Goal: Task Accomplishment & Management: Manage account settings

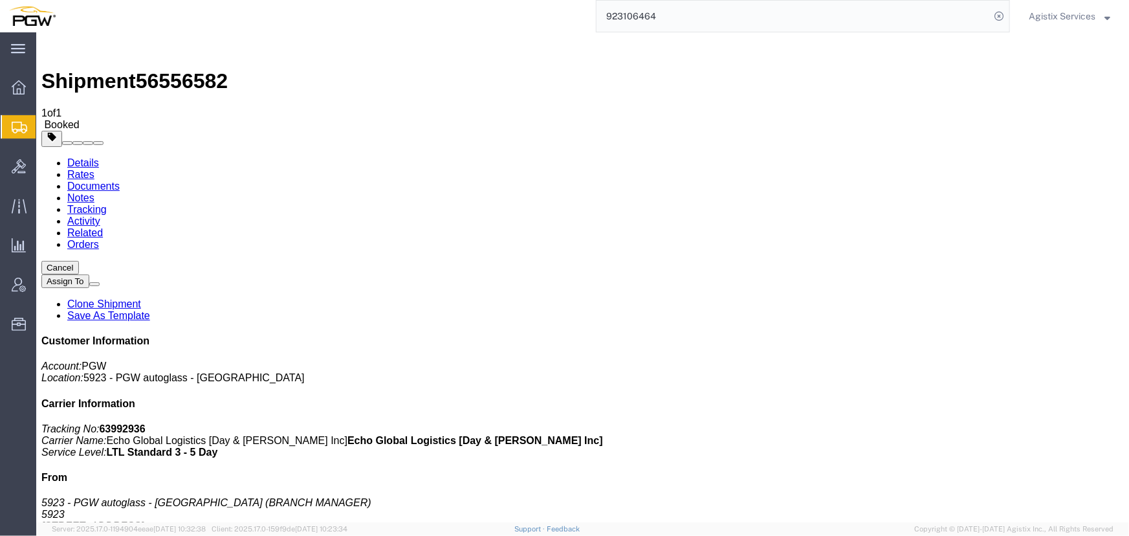
click at [692, 19] on input "923106464" at bounding box center [792, 16] width 393 height 31
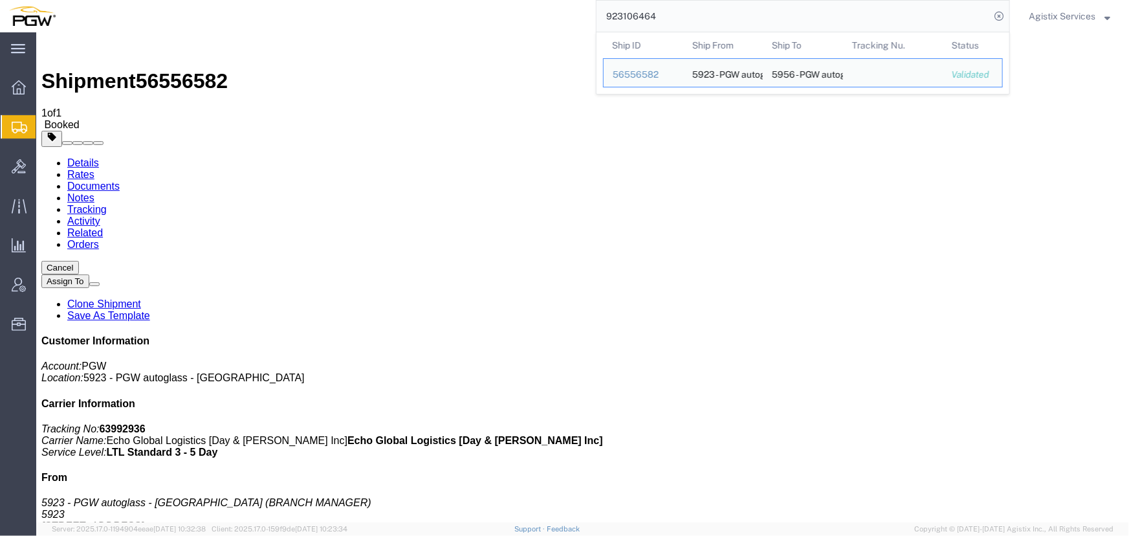
drag, startPoint x: 692, startPoint y: 19, endPoint x: 582, endPoint y: 17, distance: 110.0
click at [582, 17] on div "923106464 Ship ID Ship From Ship To Tracking Nu. Status Ship ID 56556582 Ship F…" at bounding box center [537, 16] width 945 height 32
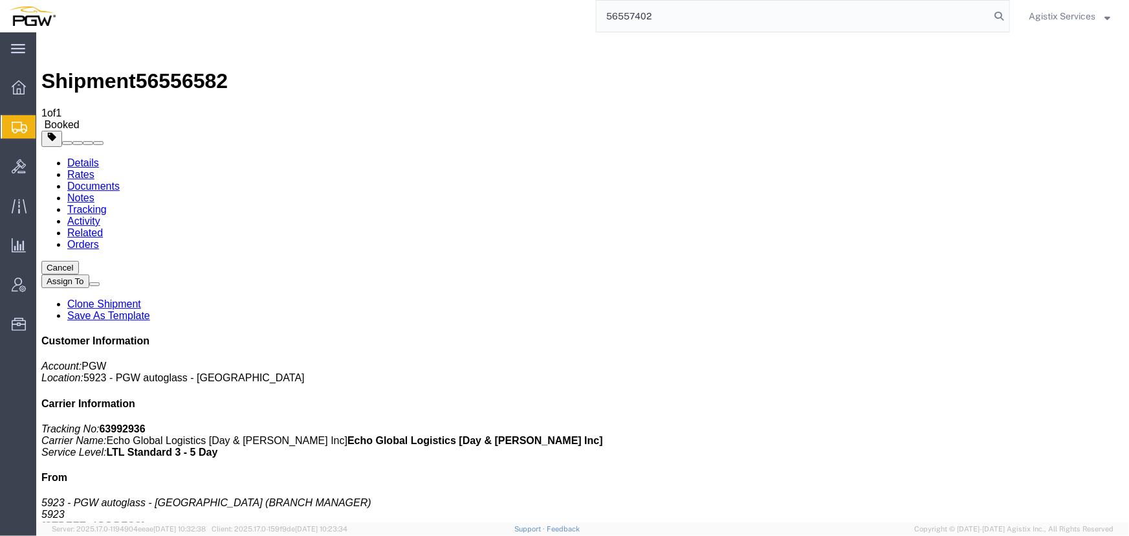
type input "56557402"
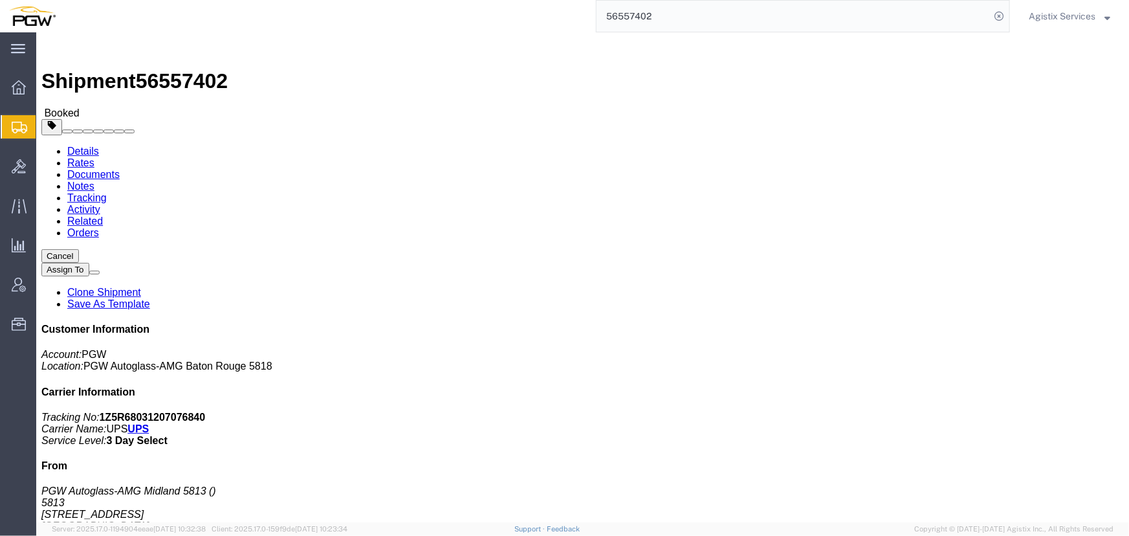
click button "button"
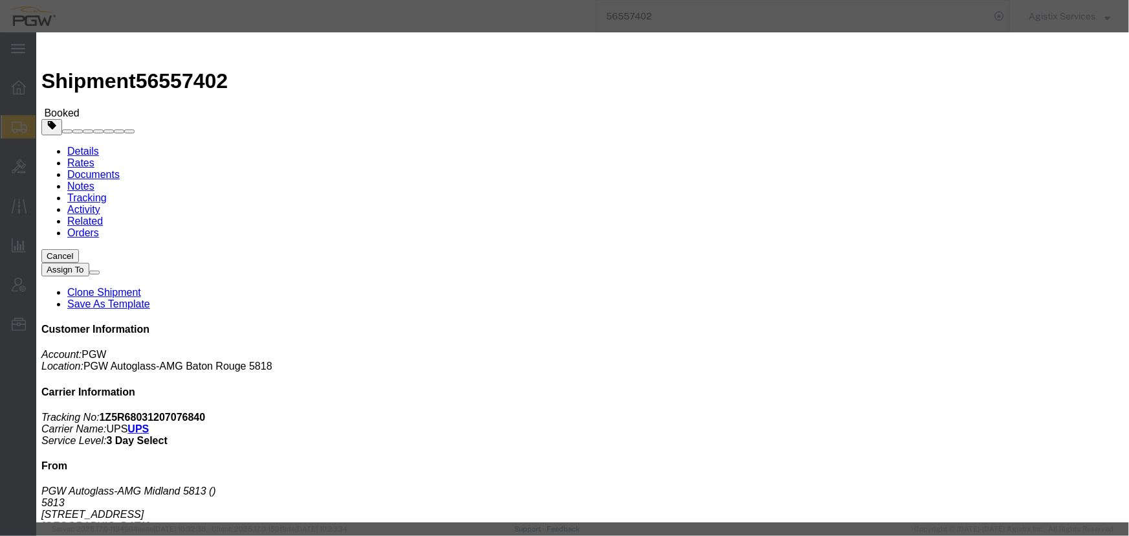
click div "[DATE] 6:20 PM"
click input "6:20 PM"
type input "10:00 AM"
click button "Apply"
click div "[DATE] 11:00 AM"
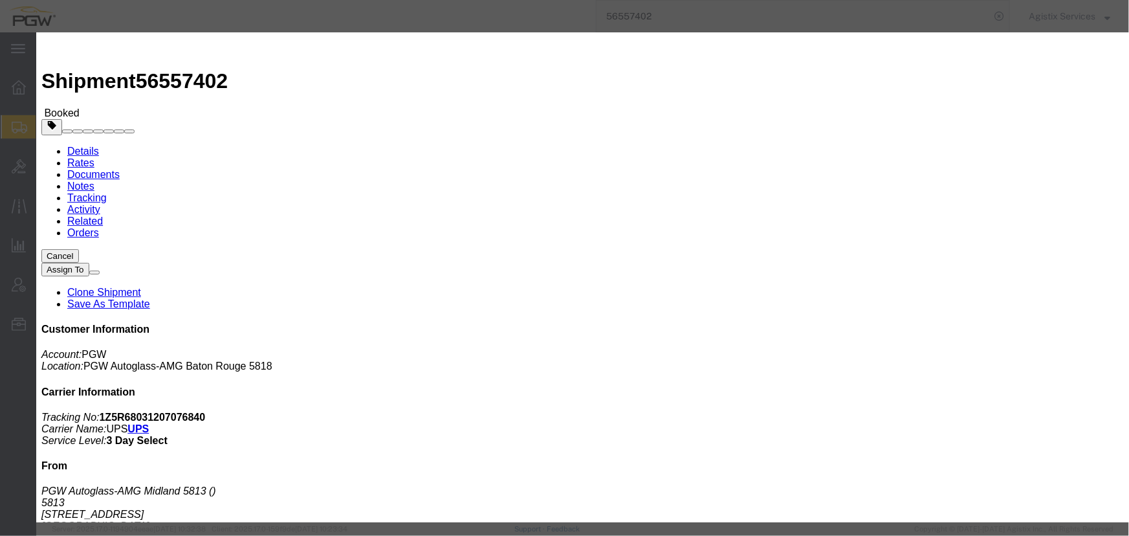
type input "2:00 PM"
click button "Apply"
click div "[DATE] 4:00 PM"
click button "Apply"
click button "Save"
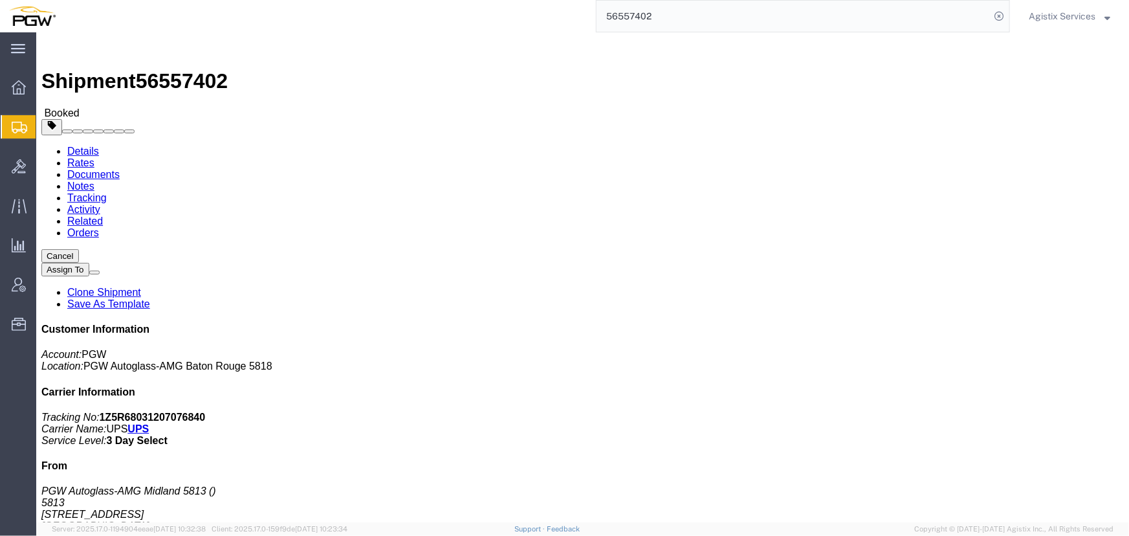
click button "Close"
drag, startPoint x: 14, startPoint y: 160, endPoint x: 111, endPoint y: 171, distance: 97.7
click address "PGW Autoglass-AMG Midland 5813 5813 [STREET_ADDRESS]"
copy address "[STREET_ADDRESS]"
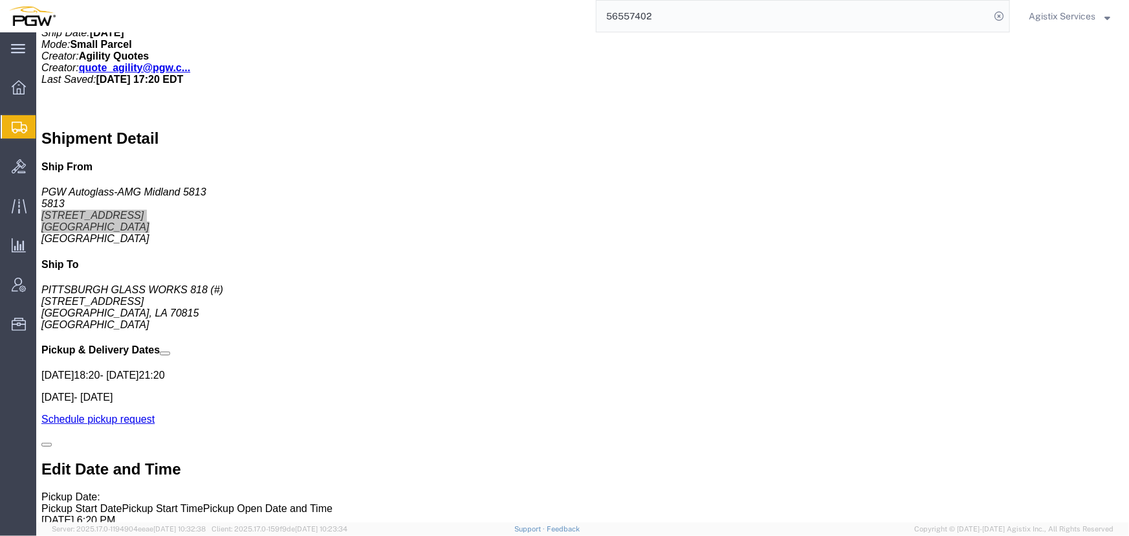
scroll to position [705, 0]
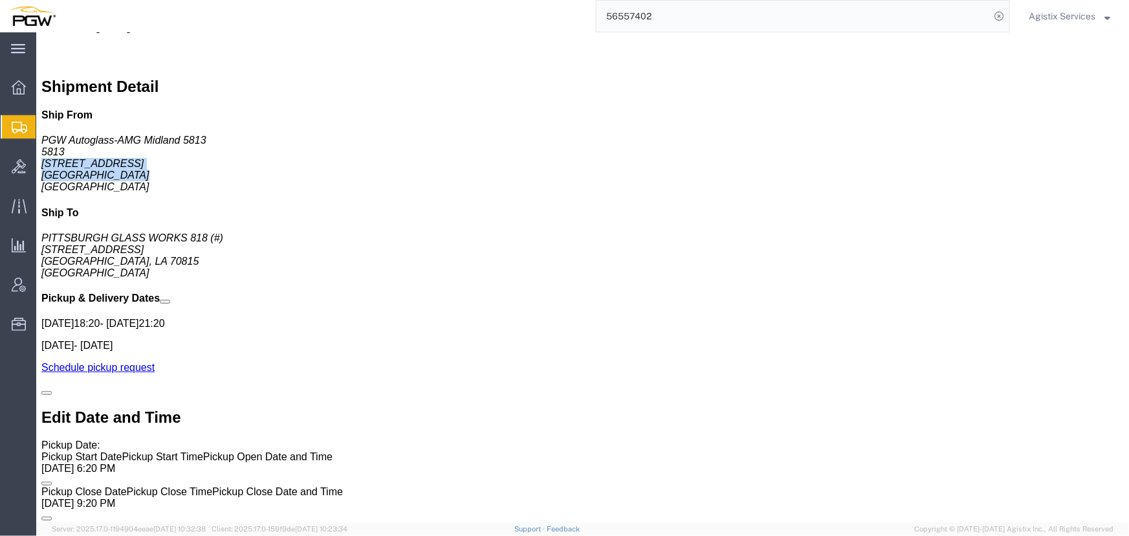
click link "Edit"
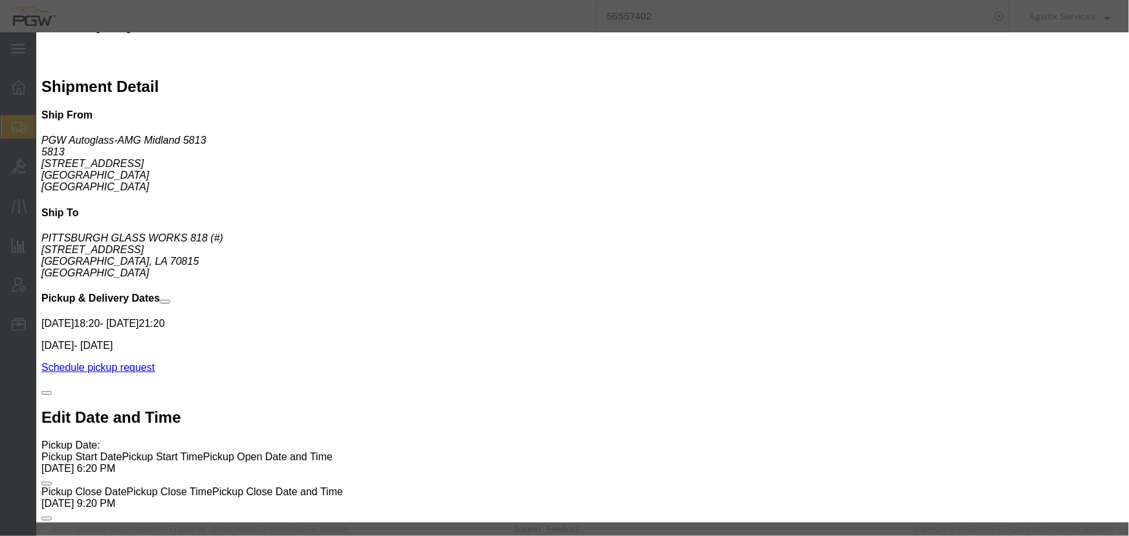
click input "text"
type input "4326995235"
click button "Save"
click input "Contact Name : This field is required."
type input "Shipping"
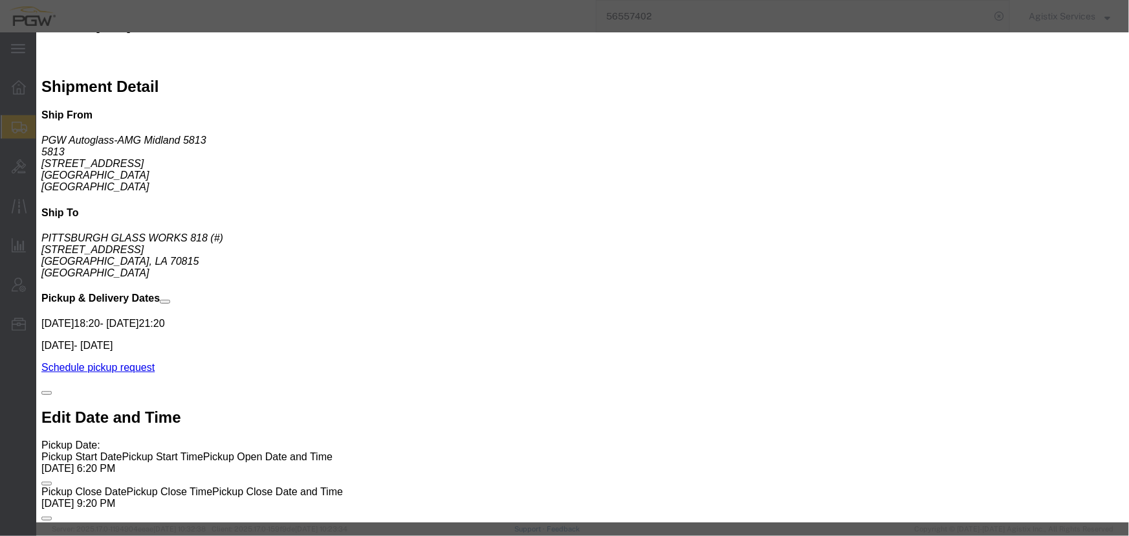
click button "Save"
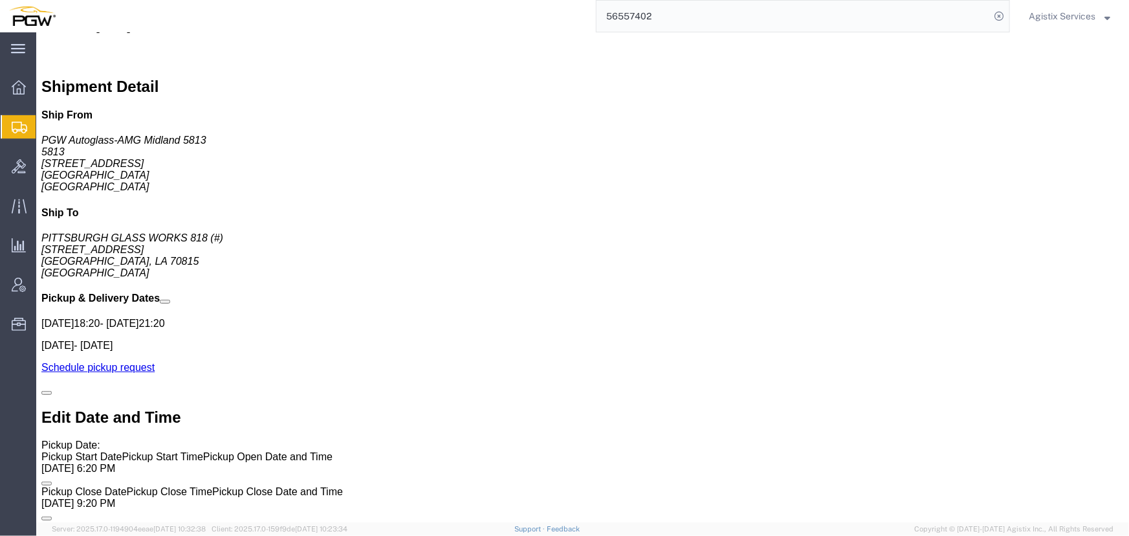
click link "Activity"
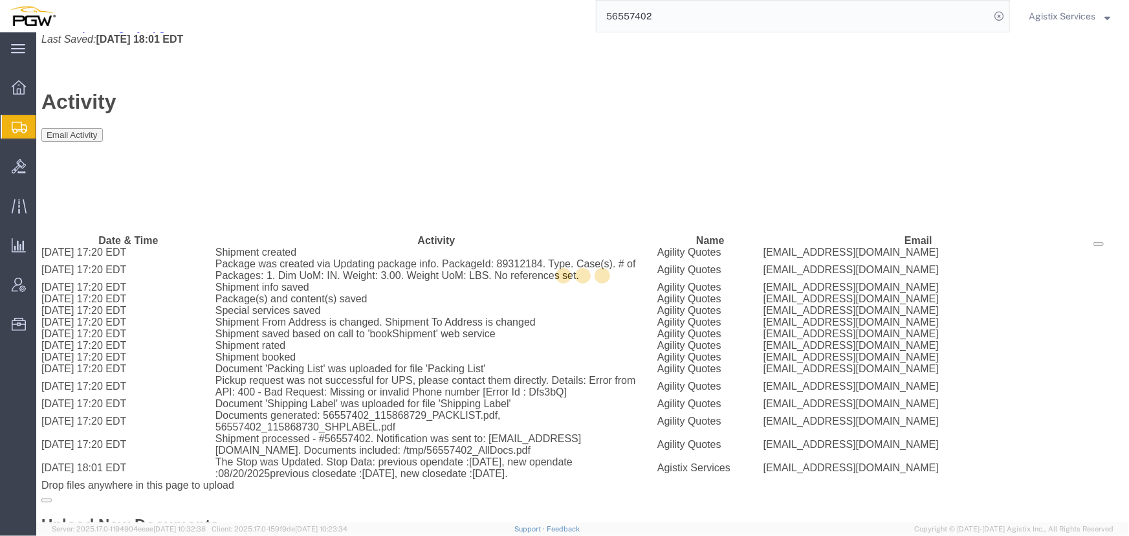
scroll to position [76, 0]
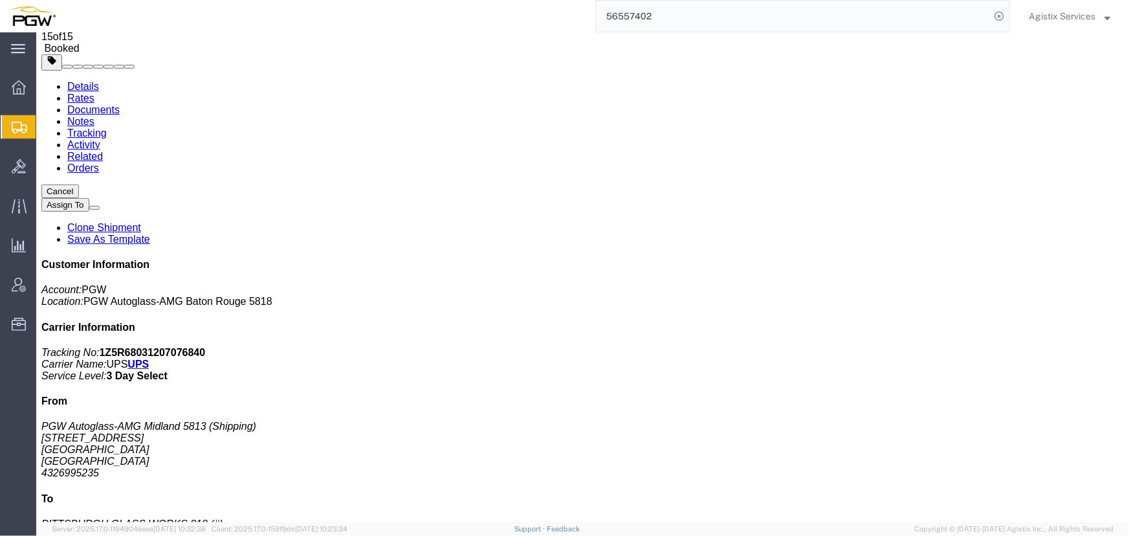
click at [86, 82] on link "Details" at bounding box center [83, 85] width 32 height 11
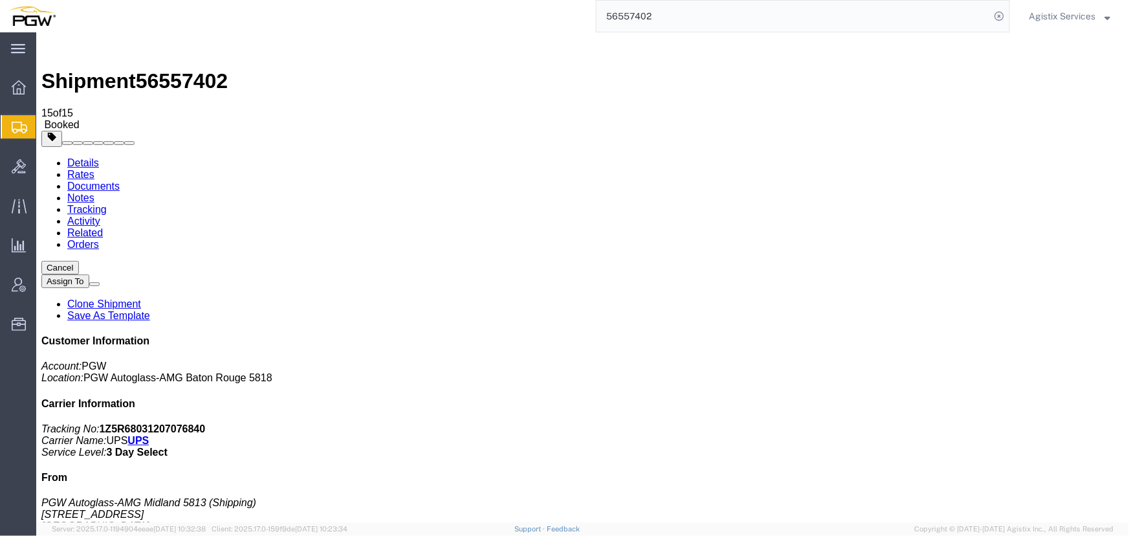
click button "button"
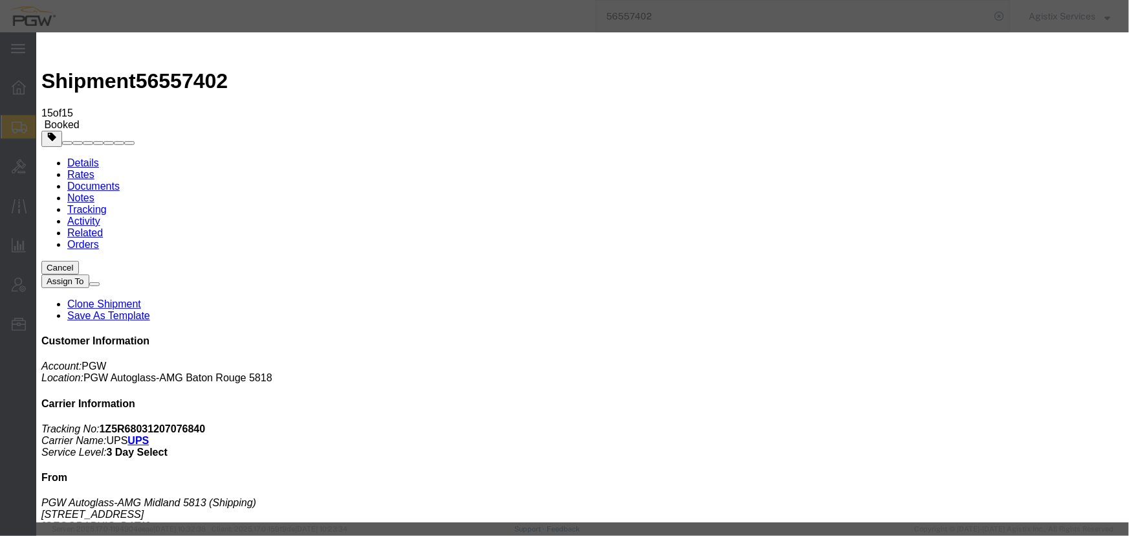
click div "[DATE] 6:20 PM"
click input "6:20 PM"
type input "10:00 AM"
click button "Apply"
click div "[DATE] 11:00 AM"
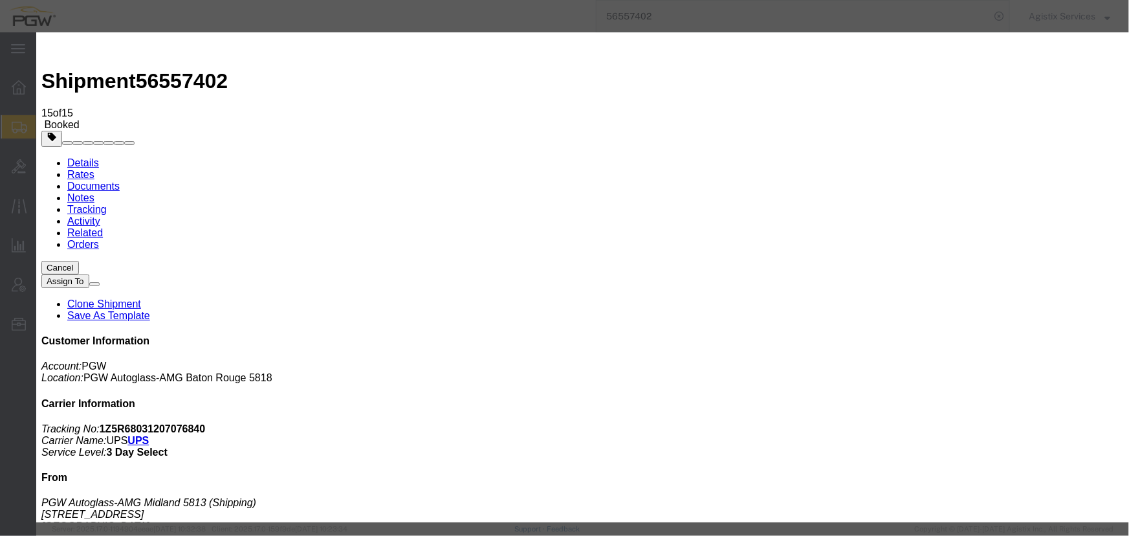
type input "2:00 PM"
click button "Apply"
click div "[DATE] 4:00 PM"
click button "Apply"
click button "Save"
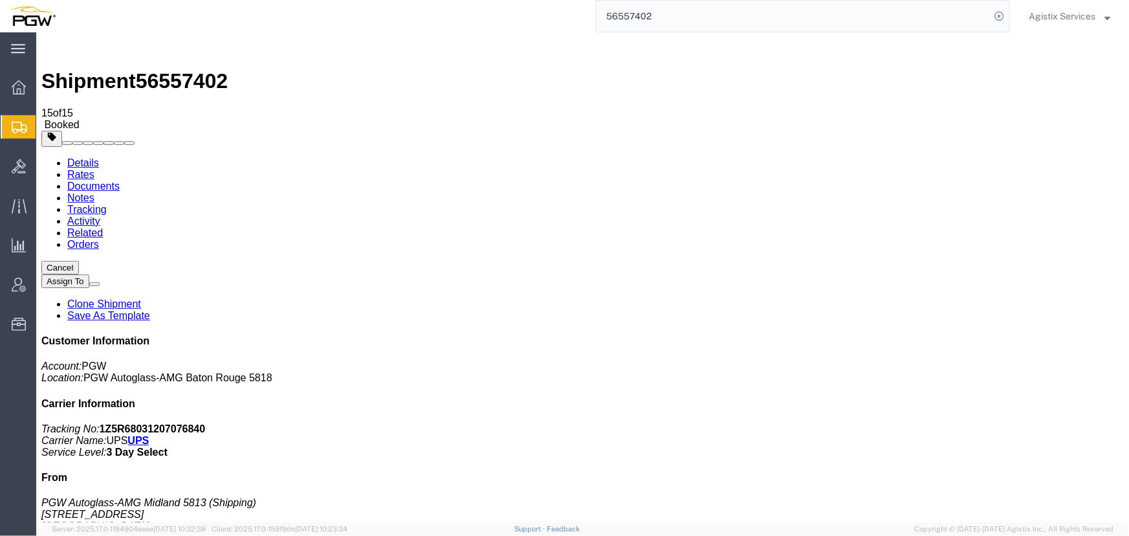
click button "Close"
click at [1076, 17] on span "Agistix Services" at bounding box center [1062, 16] width 67 height 14
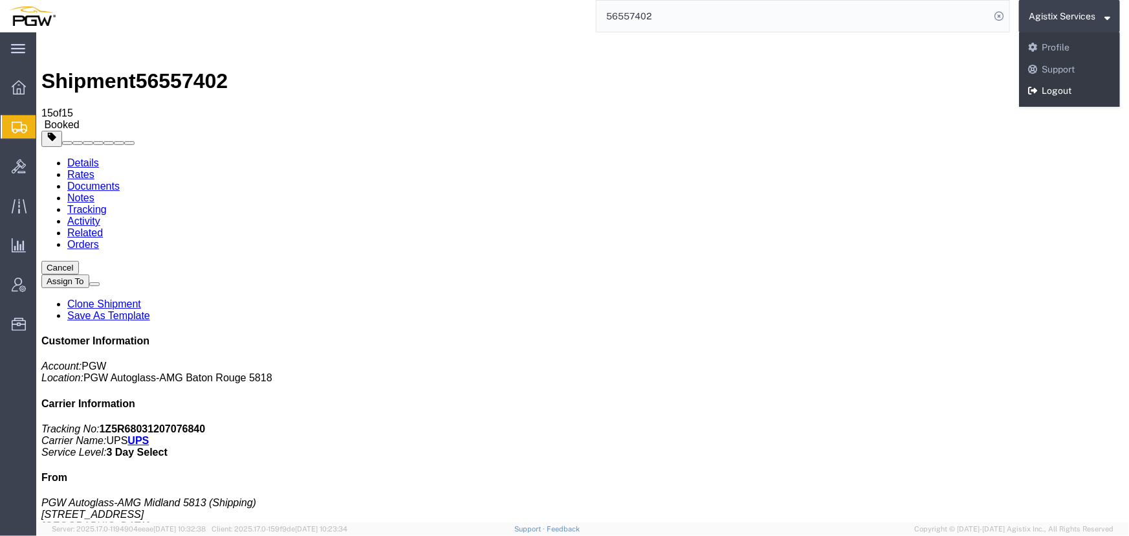
click at [1056, 89] on link "Logout" at bounding box center [1069, 91] width 101 height 22
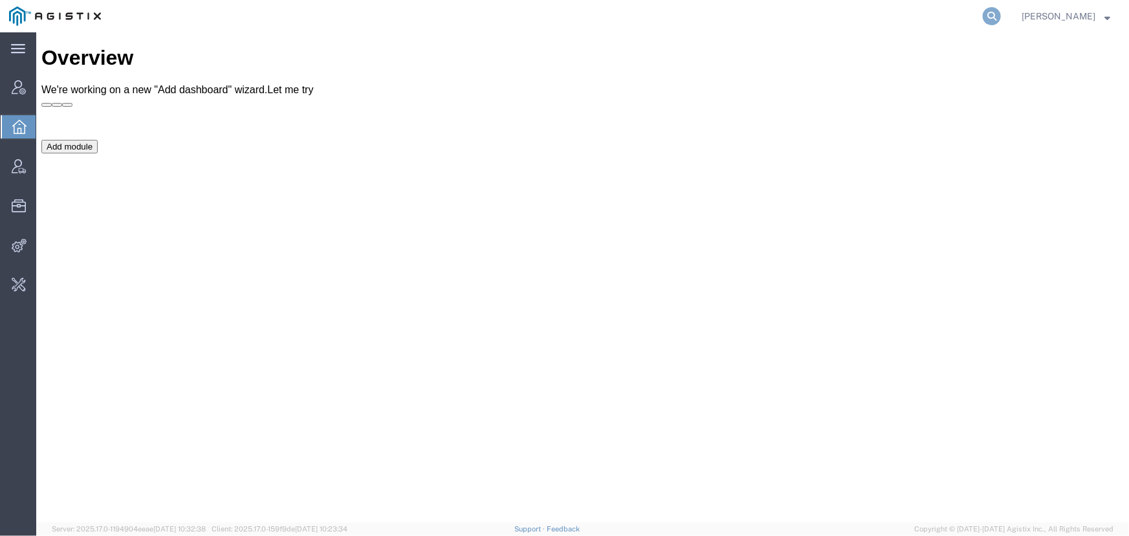
click at [987, 10] on icon at bounding box center [992, 16] width 18 height 18
type input "56556119"
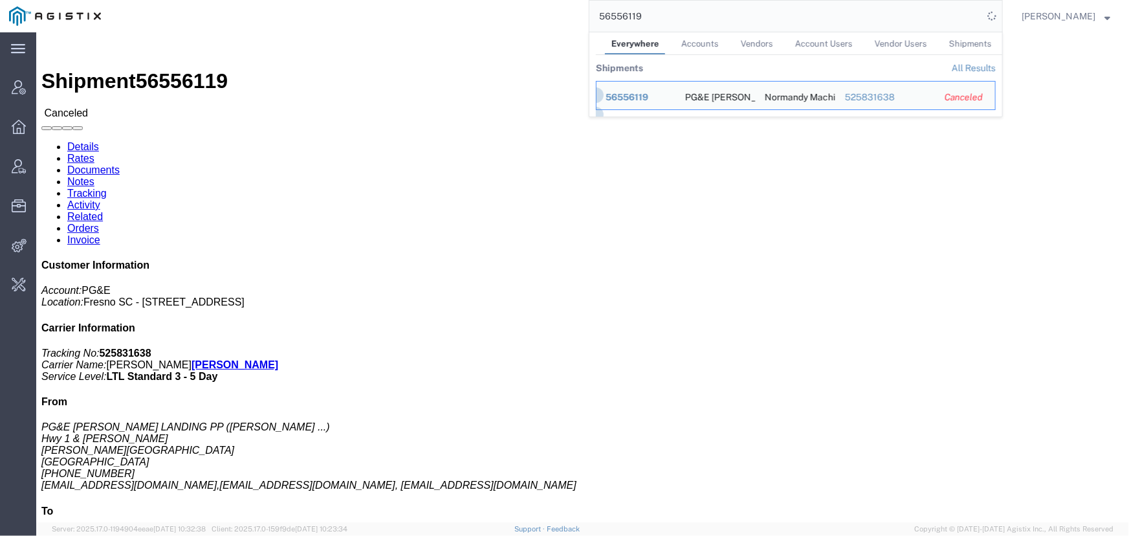
click link "Activity"
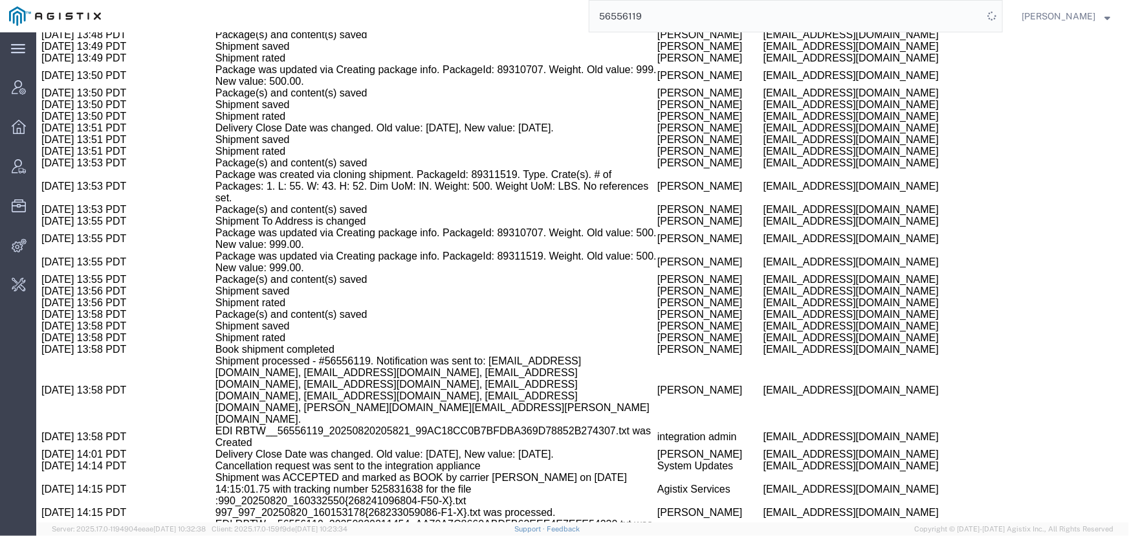
scroll to position [1364, 0]
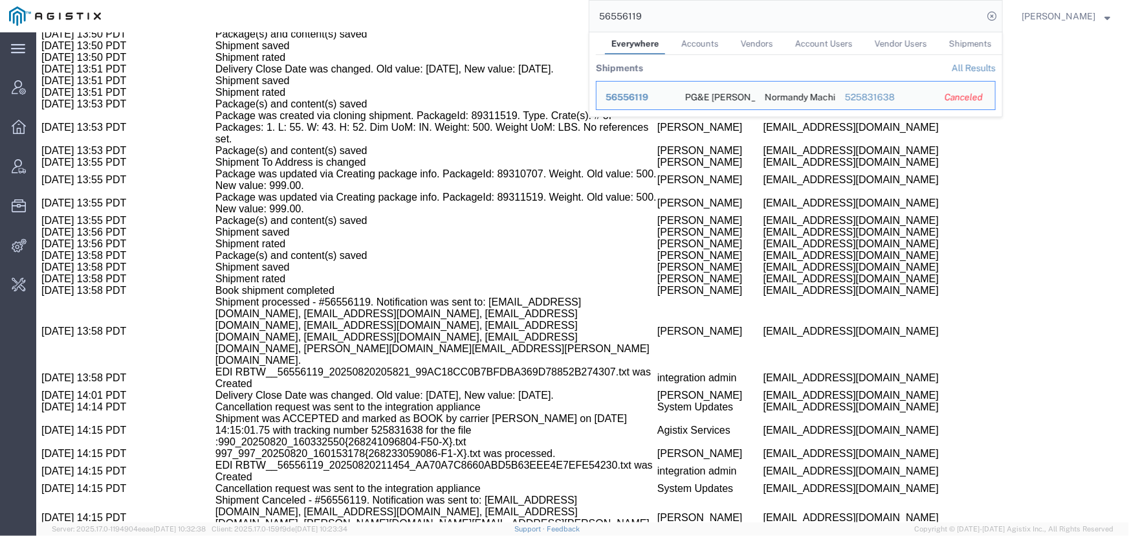
drag, startPoint x: 1075, startPoint y: 17, endPoint x: 1078, endPoint y: 24, distance: 7.0
click at [1075, 17] on span "Jenneffer Jahraus" at bounding box center [1058, 16] width 74 height 14
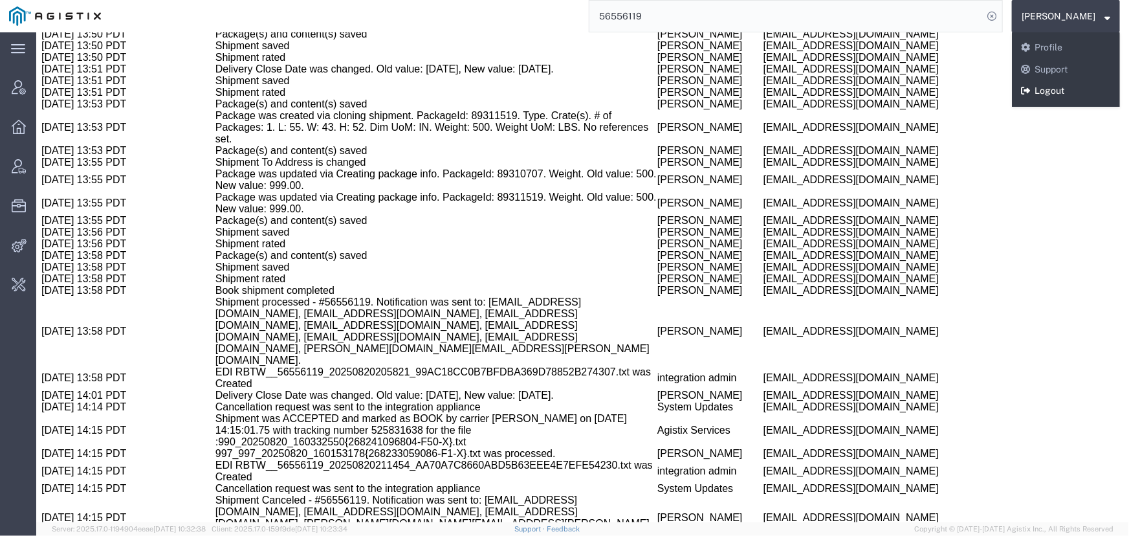
drag, startPoint x: 1052, startPoint y: 91, endPoint x: 800, endPoint y: 2, distance: 266.8
click at [1052, 91] on link "Logout" at bounding box center [1066, 91] width 108 height 22
